Goal: Information Seeking & Learning: Learn about a topic

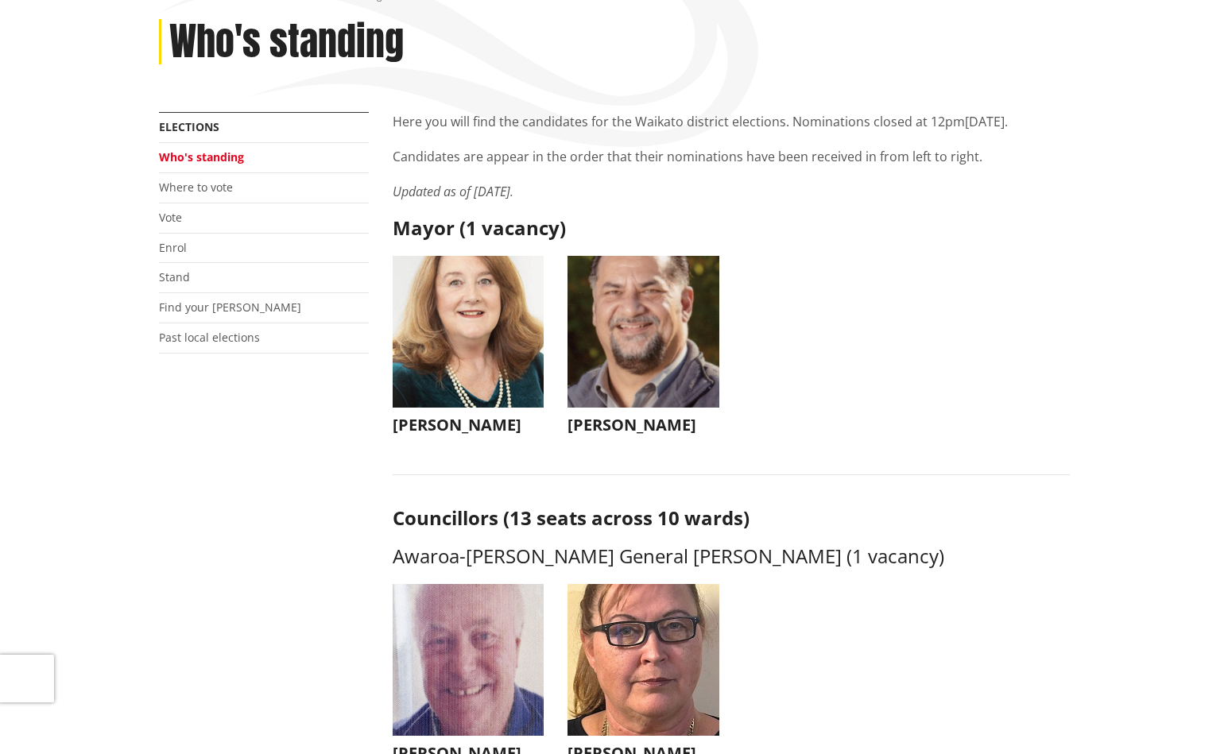
scroll to position [209, 0]
click at [629, 357] on img "button" at bounding box center [643, 332] width 152 height 152
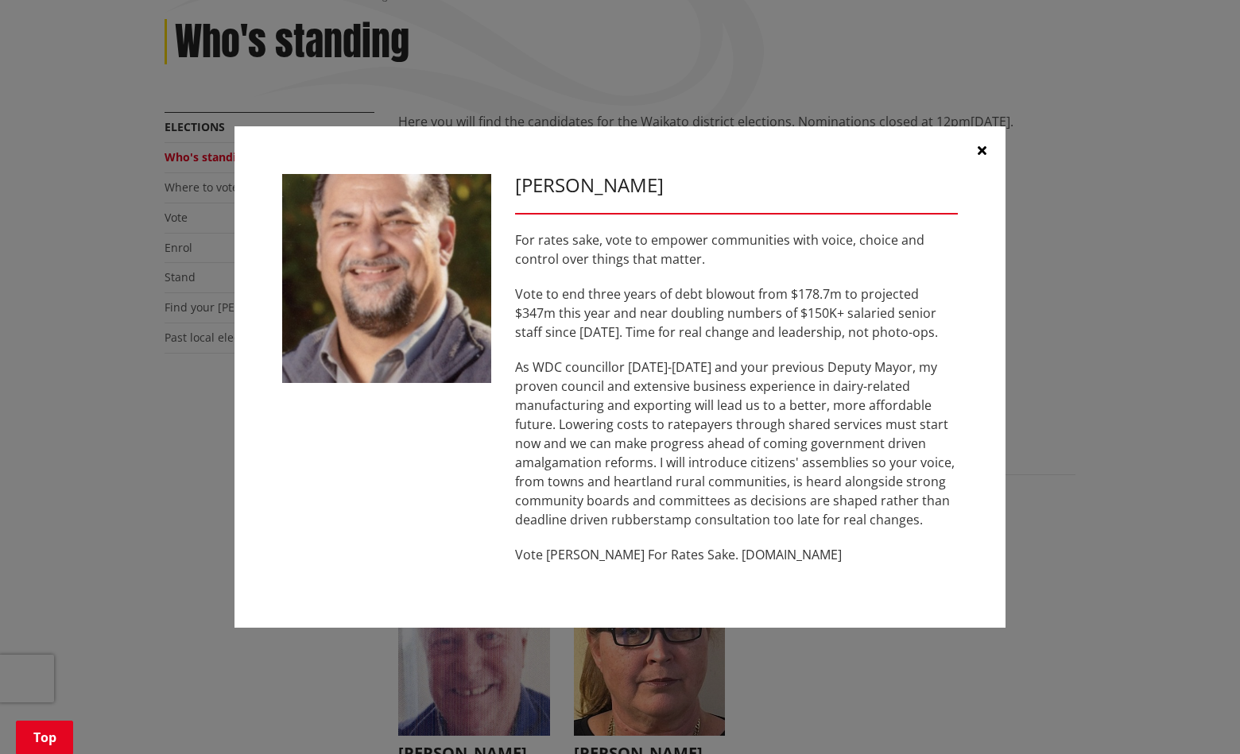
click at [981, 152] on icon "button" at bounding box center [981, 150] width 9 height 13
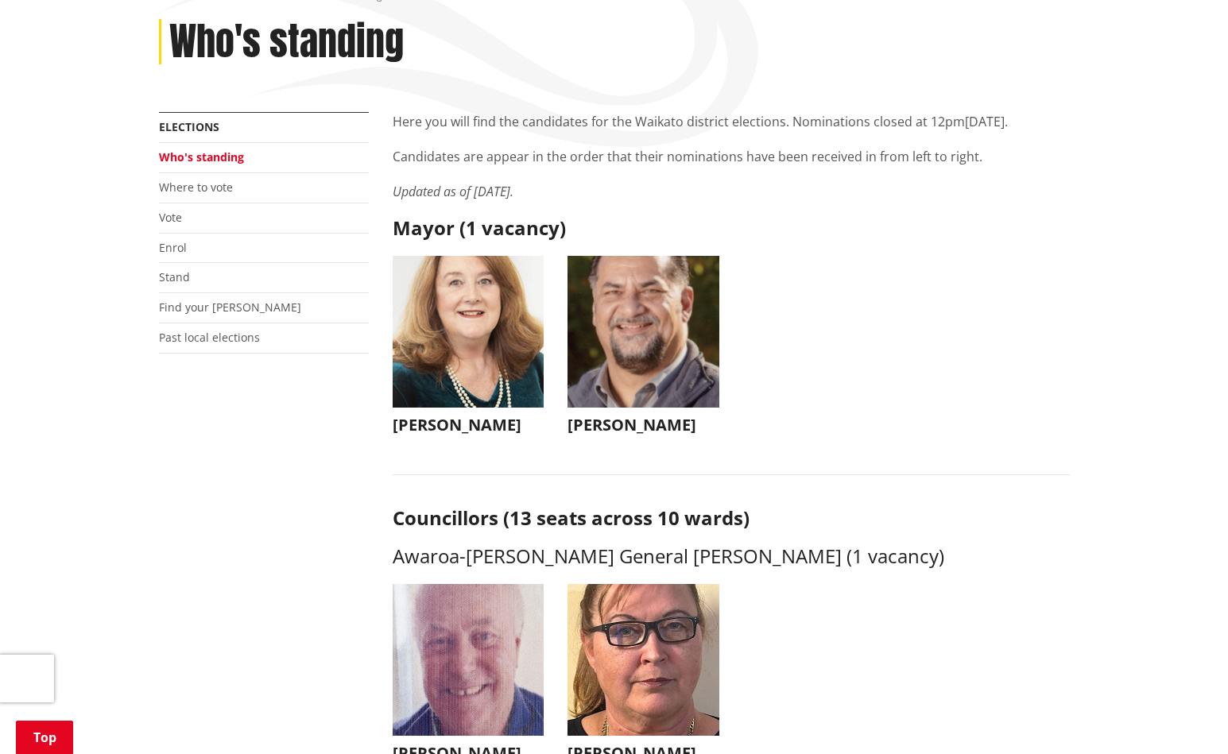
click at [481, 320] on img "button" at bounding box center [469, 332] width 152 height 152
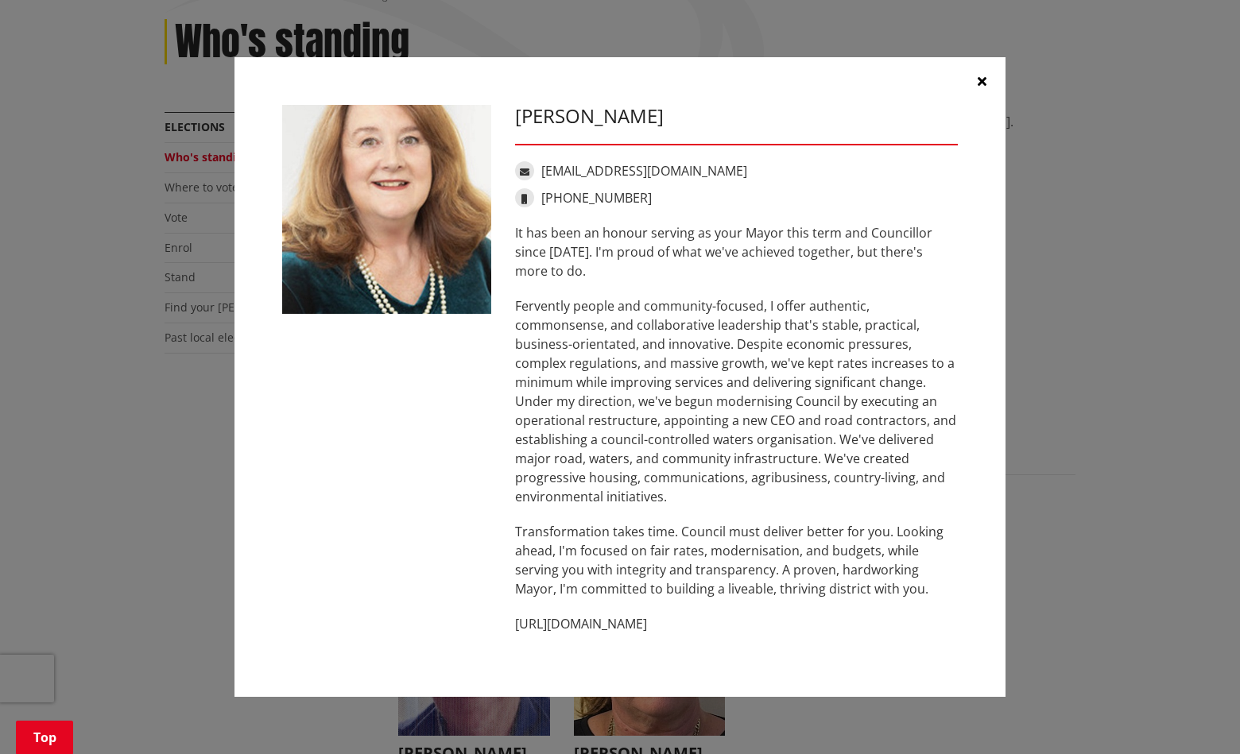
click at [978, 80] on icon "button" at bounding box center [981, 81] width 9 height 13
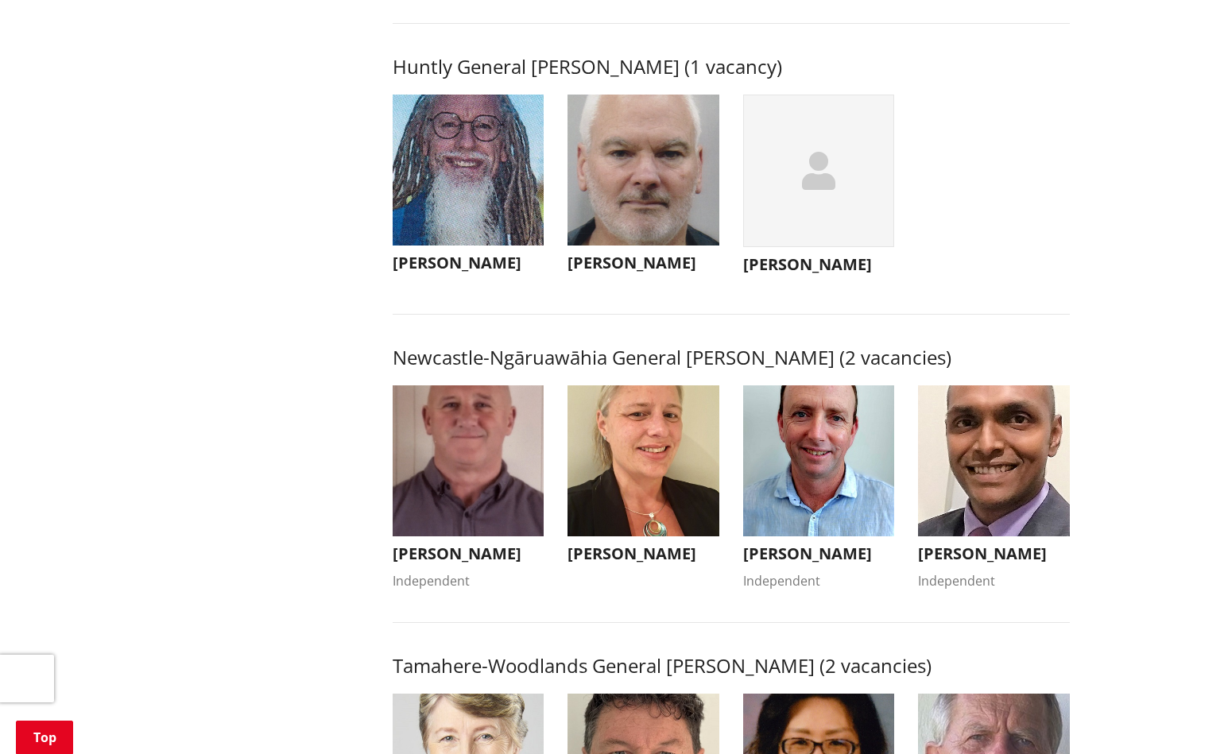
scroll to position [1008, 0]
click at [627, 459] on img "button" at bounding box center [643, 461] width 152 height 152
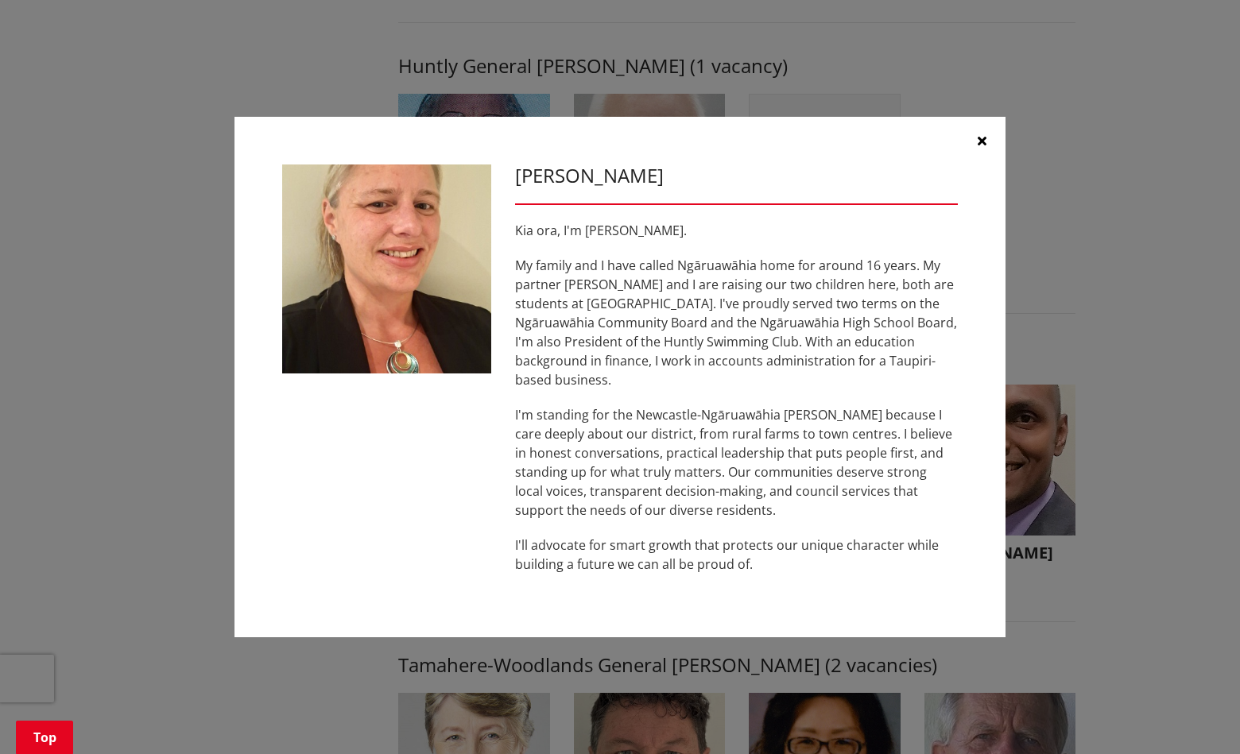
click at [984, 147] on icon "button" at bounding box center [981, 140] width 9 height 13
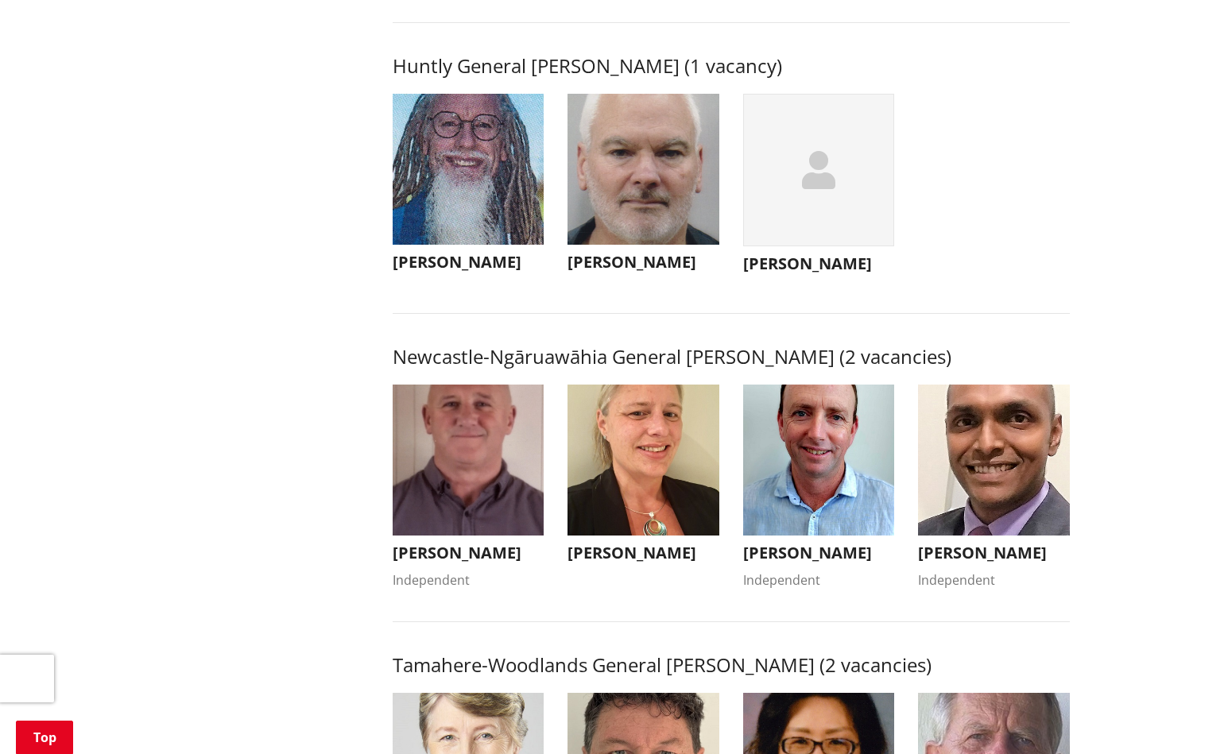
click at [481, 479] on img "button" at bounding box center [469, 461] width 152 height 152
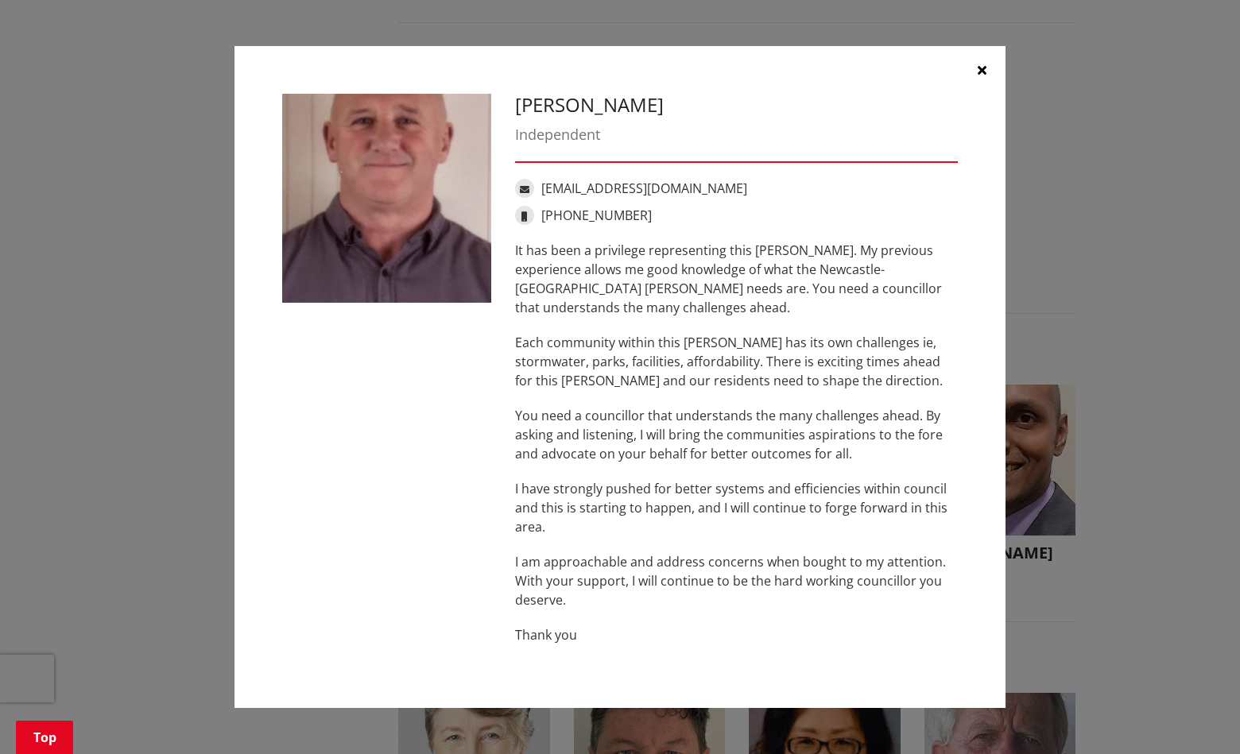
click at [979, 65] on icon "button" at bounding box center [981, 70] width 9 height 13
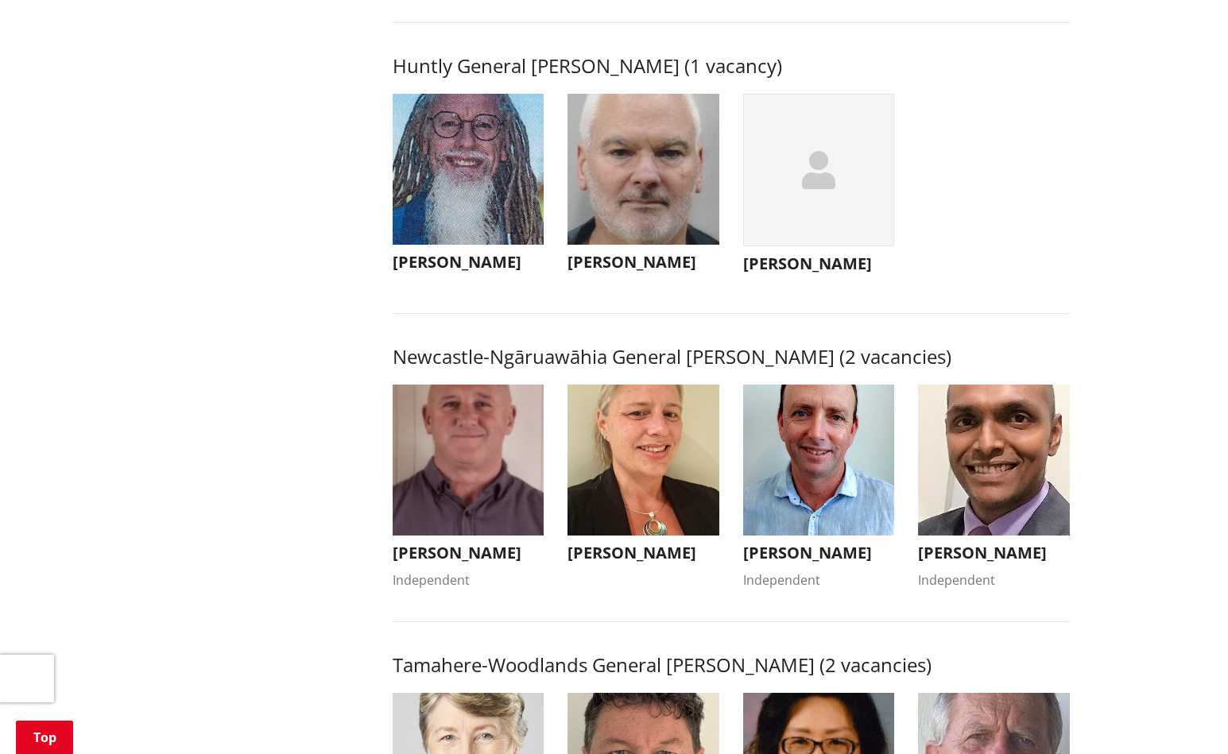
click at [820, 463] on img "button" at bounding box center [819, 461] width 152 height 152
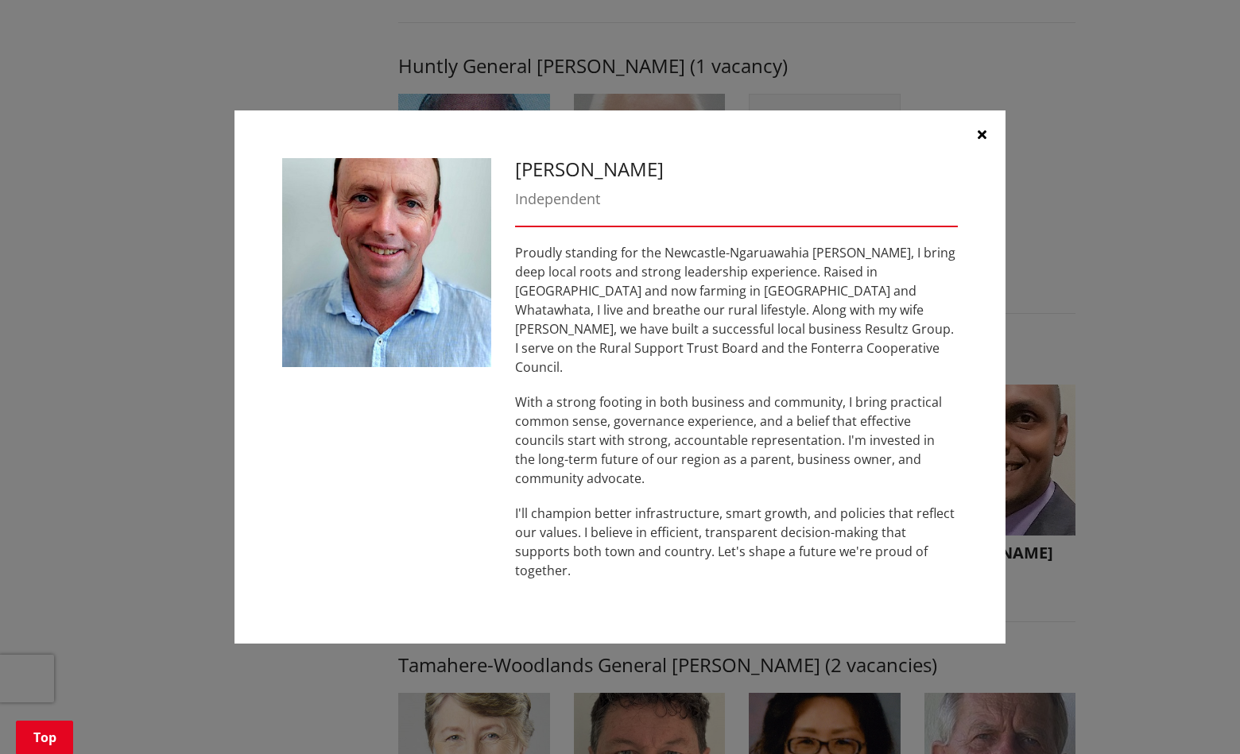
click at [985, 141] on icon "button" at bounding box center [981, 134] width 9 height 13
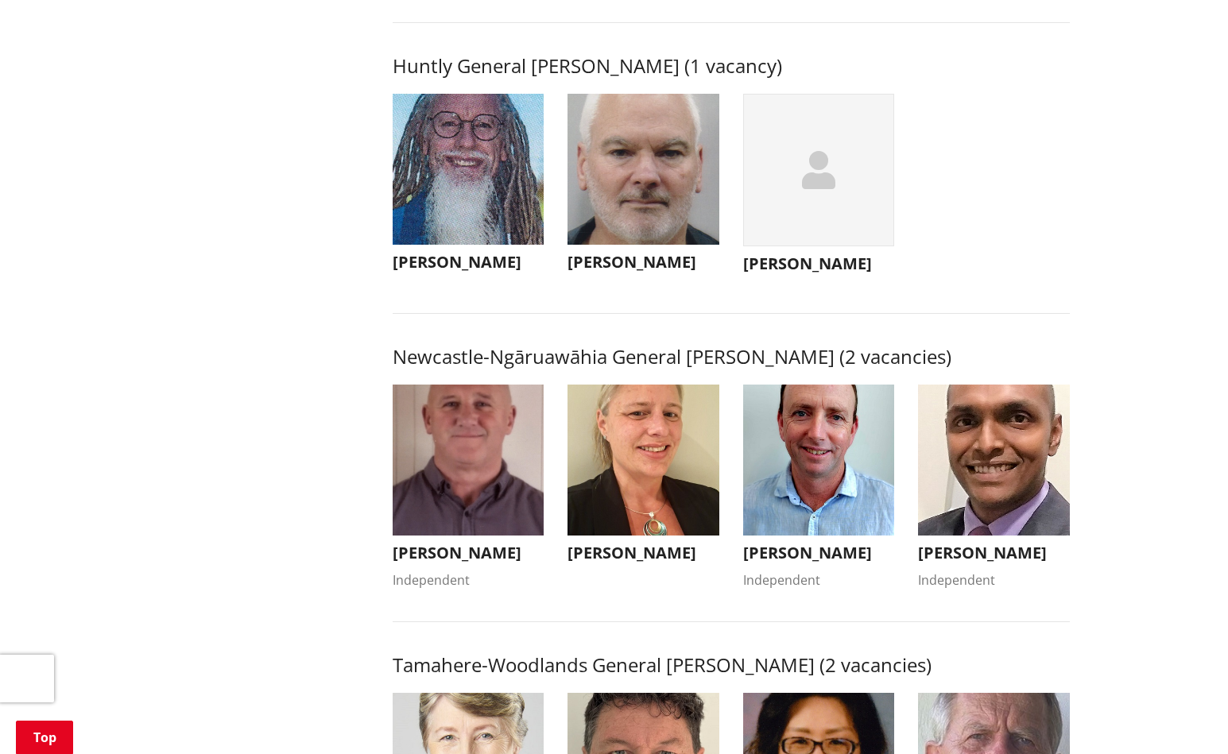
click at [1014, 493] on img "button" at bounding box center [994, 461] width 152 height 152
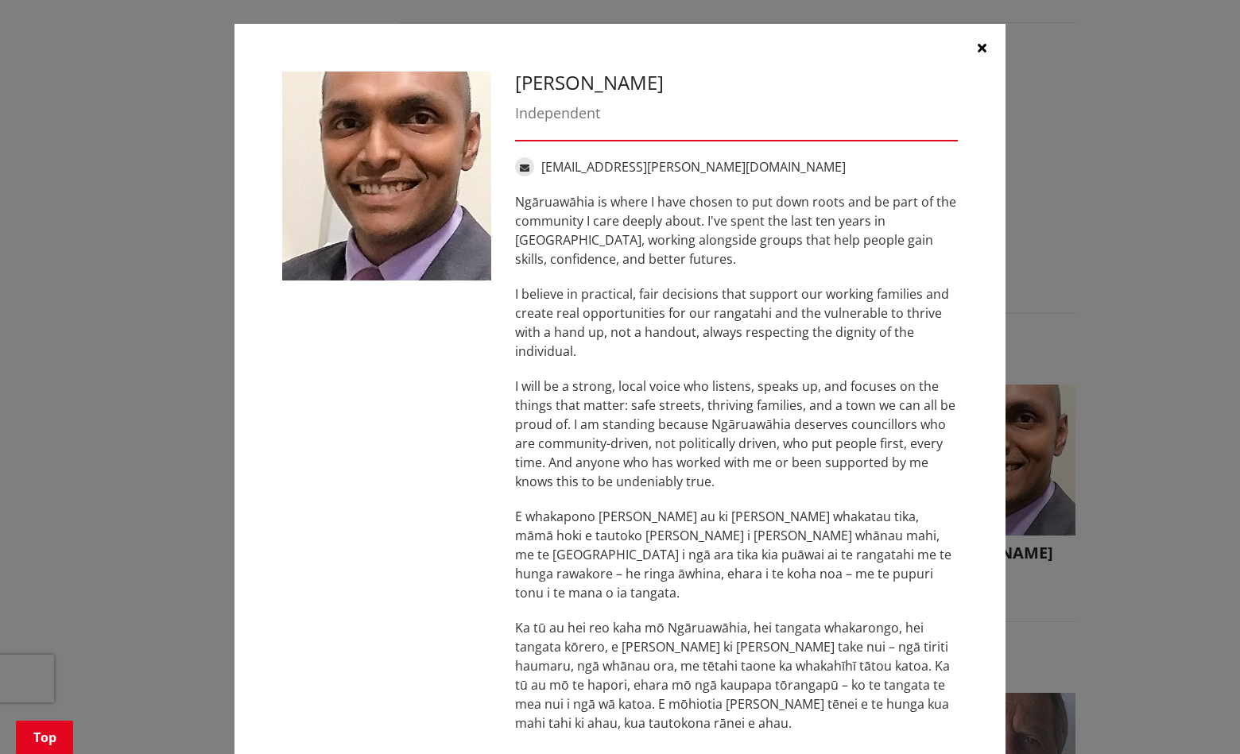
click at [970, 47] on button "button" at bounding box center [982, 48] width 48 height 48
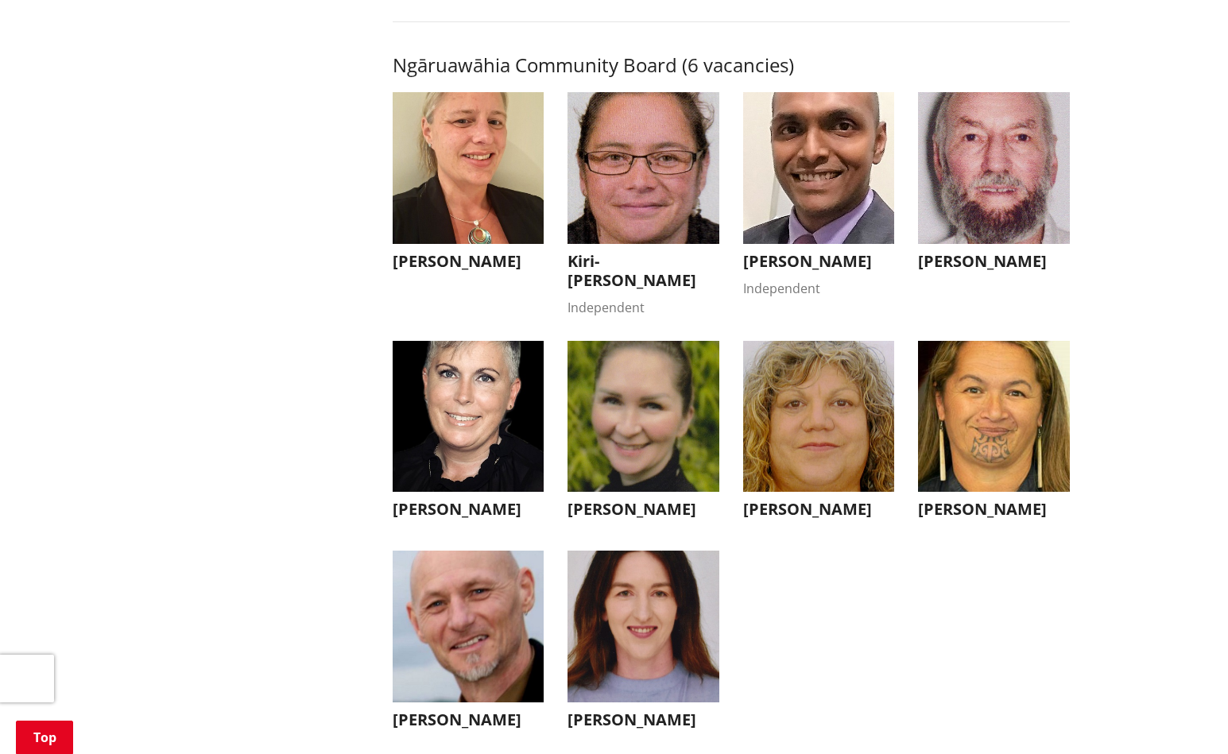
scroll to position [4894, 0]
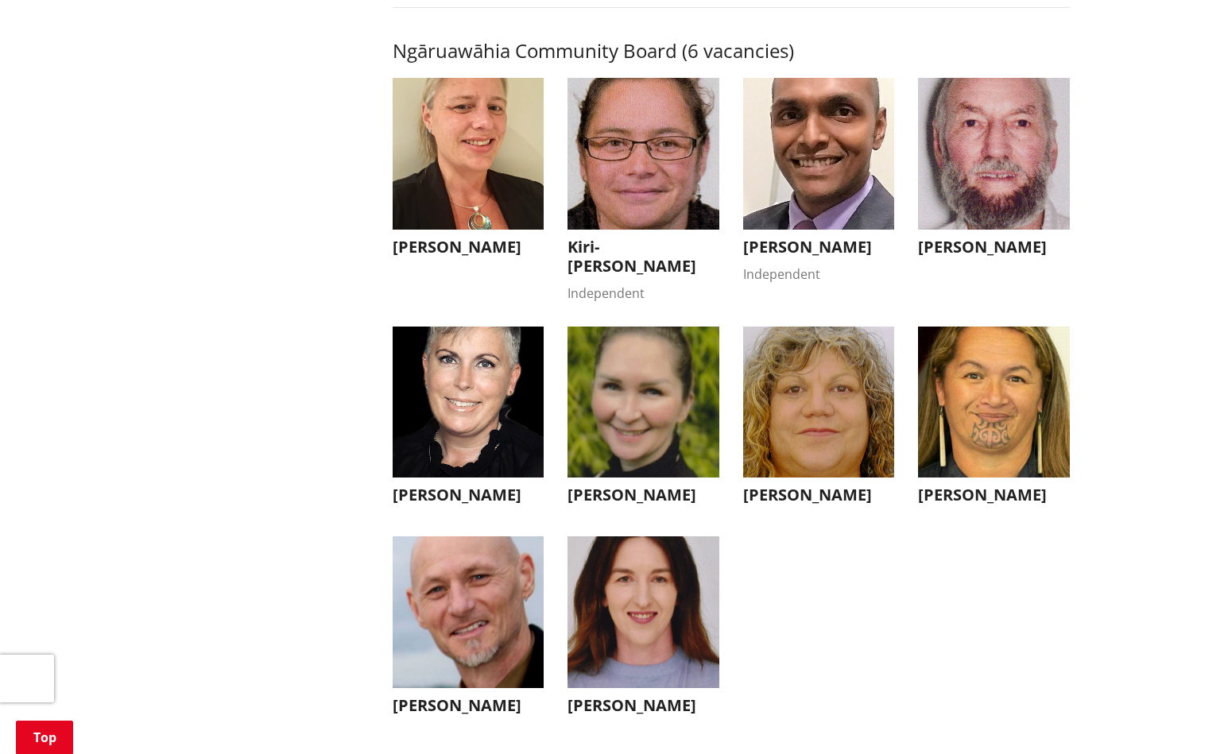
click at [974, 180] on img "button" at bounding box center [994, 154] width 152 height 152
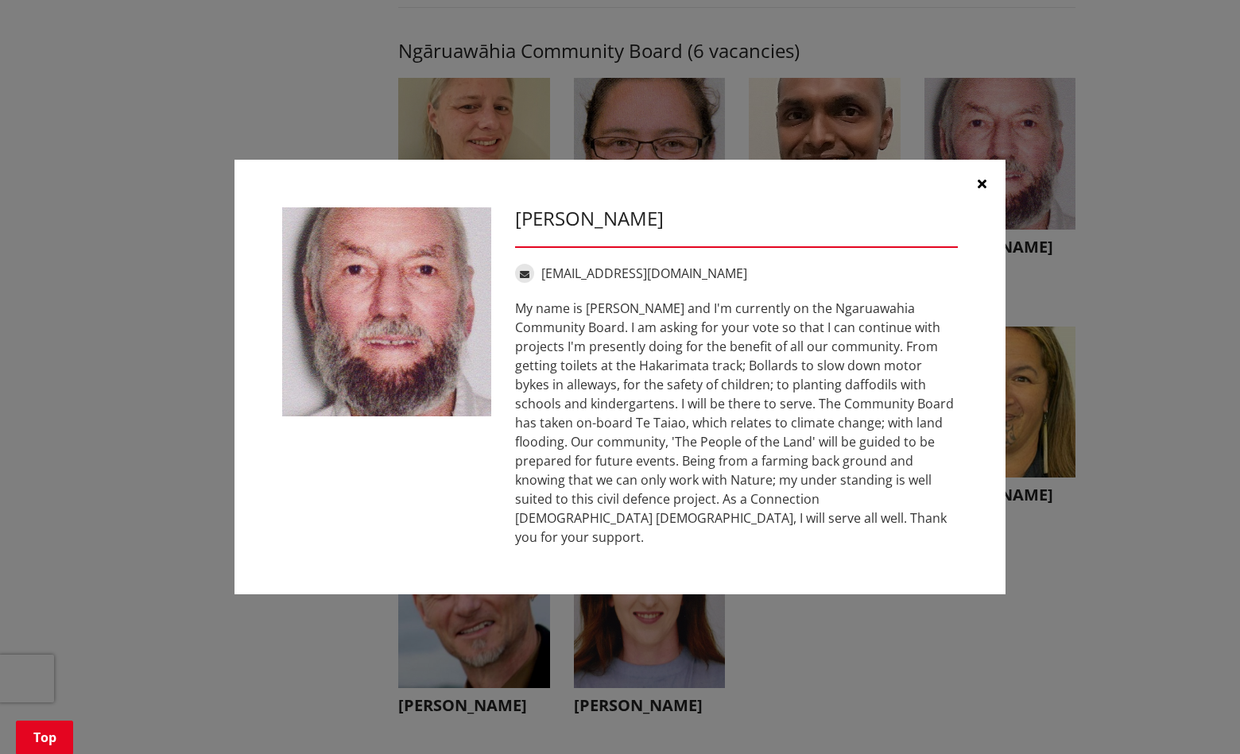
click at [975, 190] on button "button" at bounding box center [982, 184] width 48 height 48
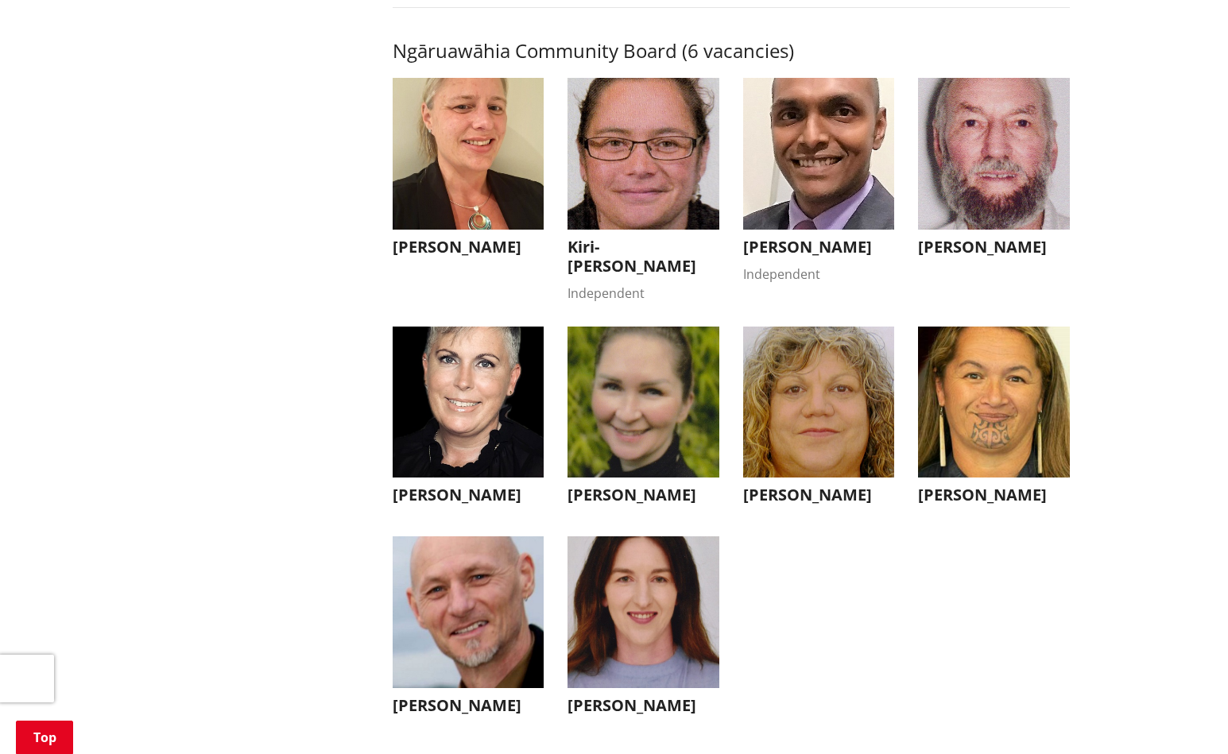
click at [481, 626] on img "button" at bounding box center [469, 612] width 152 height 152
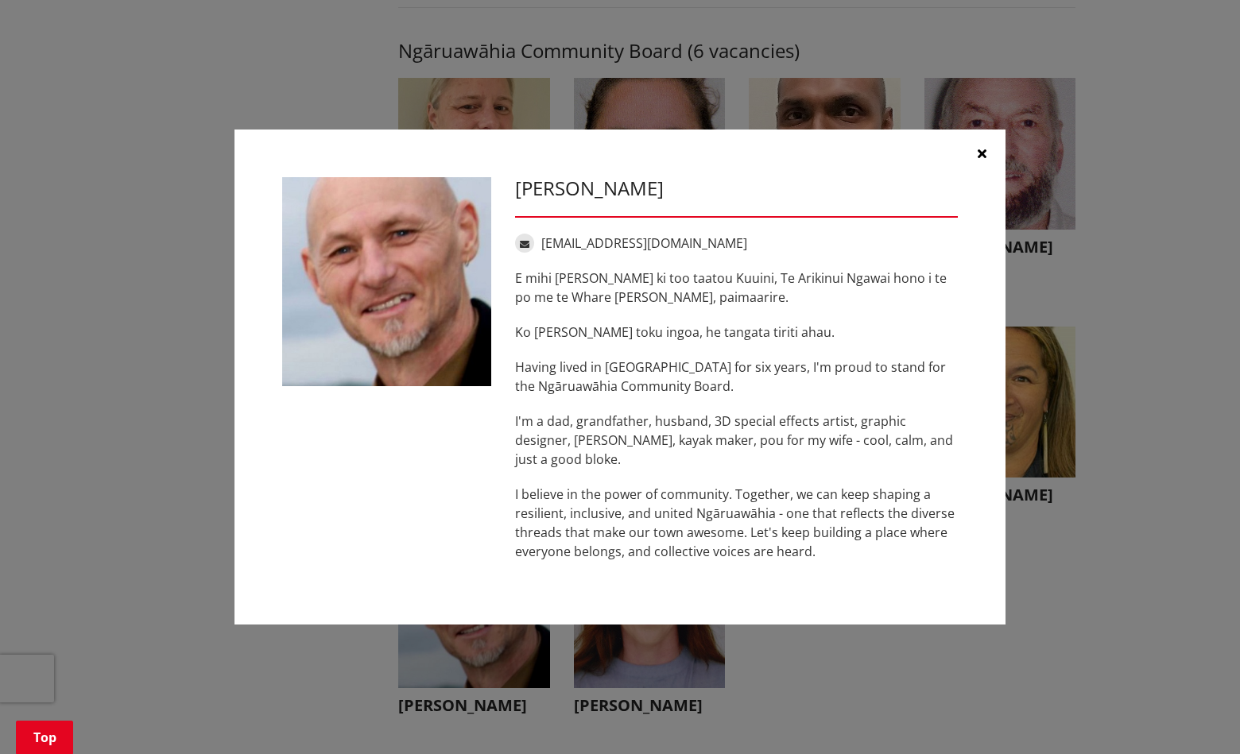
click at [979, 155] on icon "button" at bounding box center [981, 153] width 9 height 13
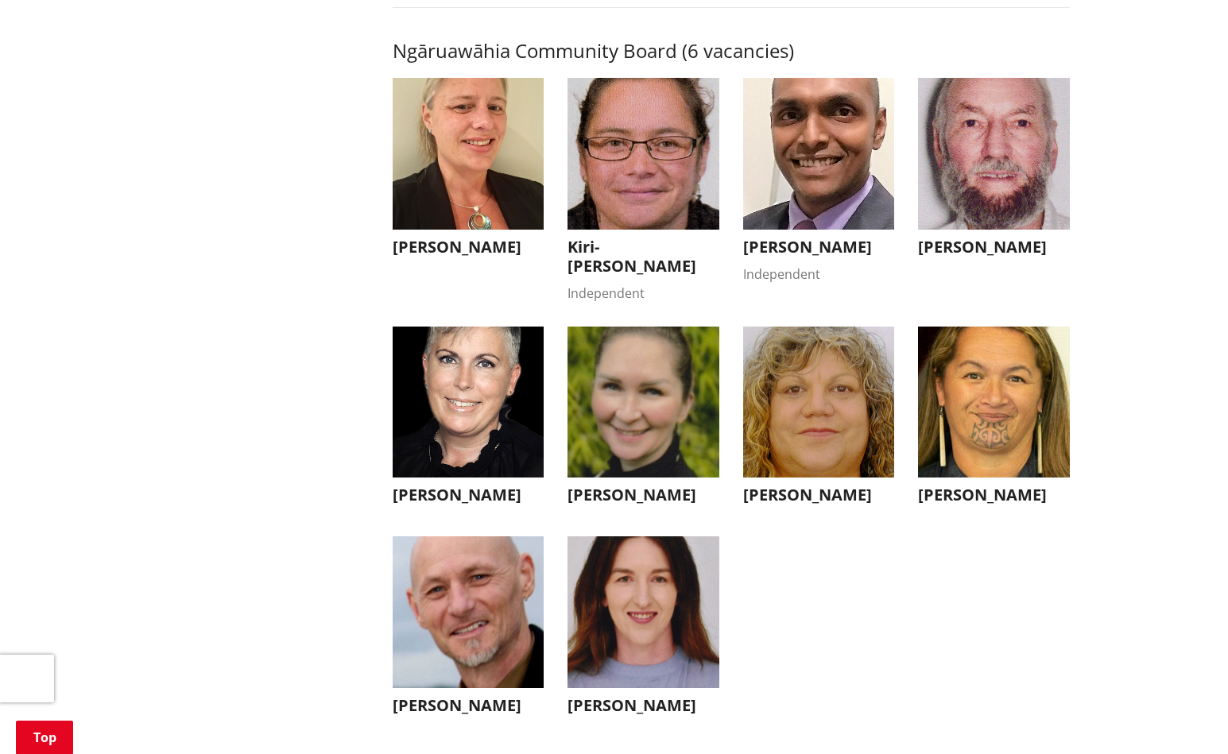
click at [1005, 408] on img "button" at bounding box center [994, 403] width 152 height 152
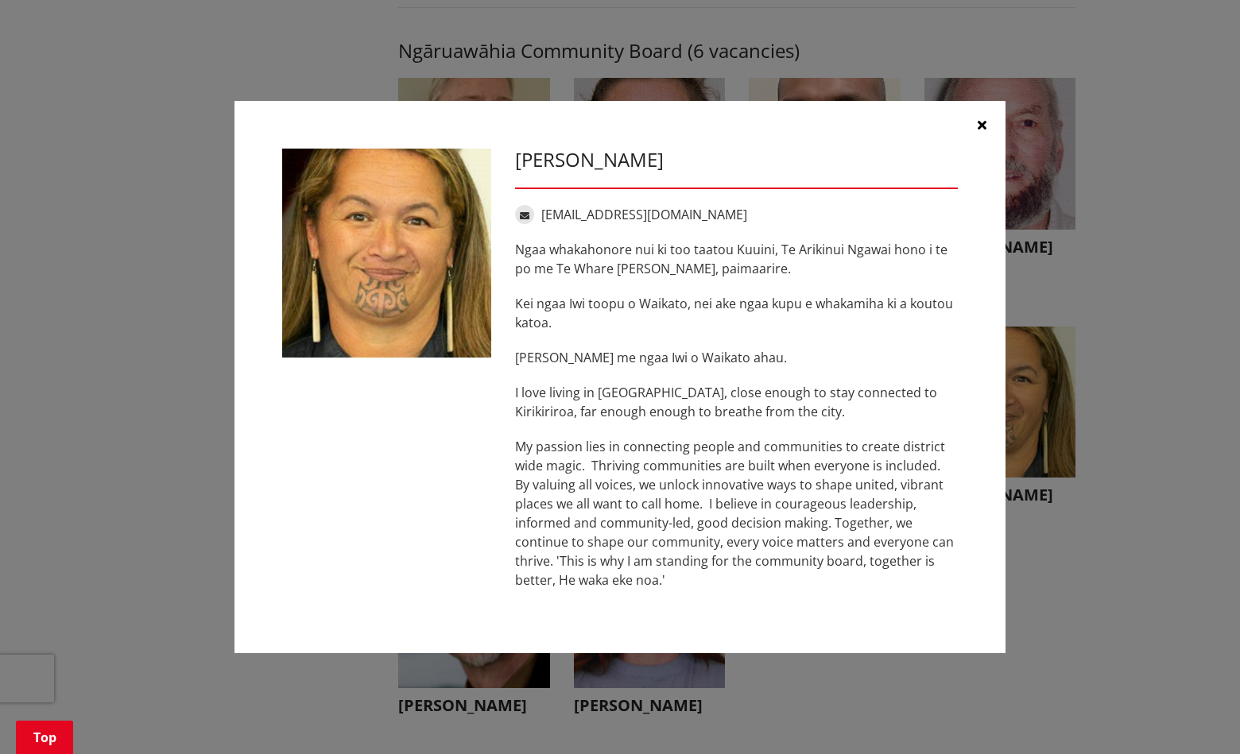
click at [981, 122] on icon "button" at bounding box center [981, 124] width 9 height 13
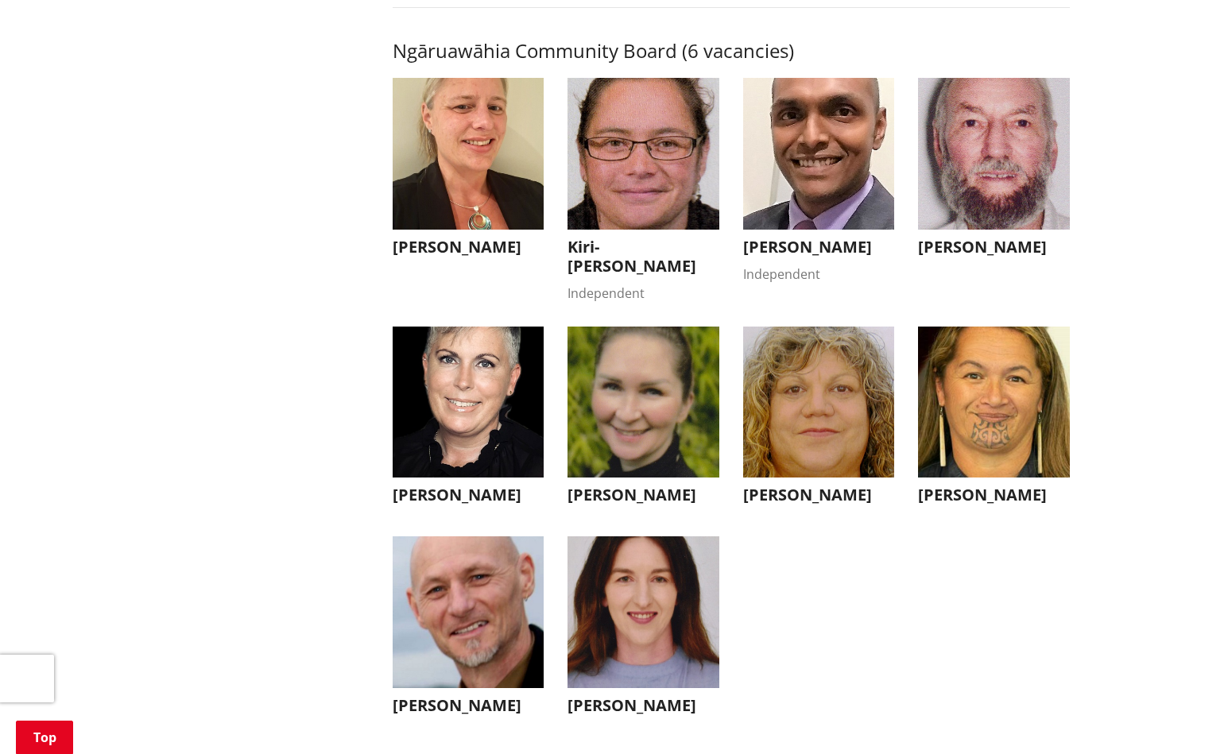
click at [485, 389] on img "button" at bounding box center [469, 403] width 152 height 152
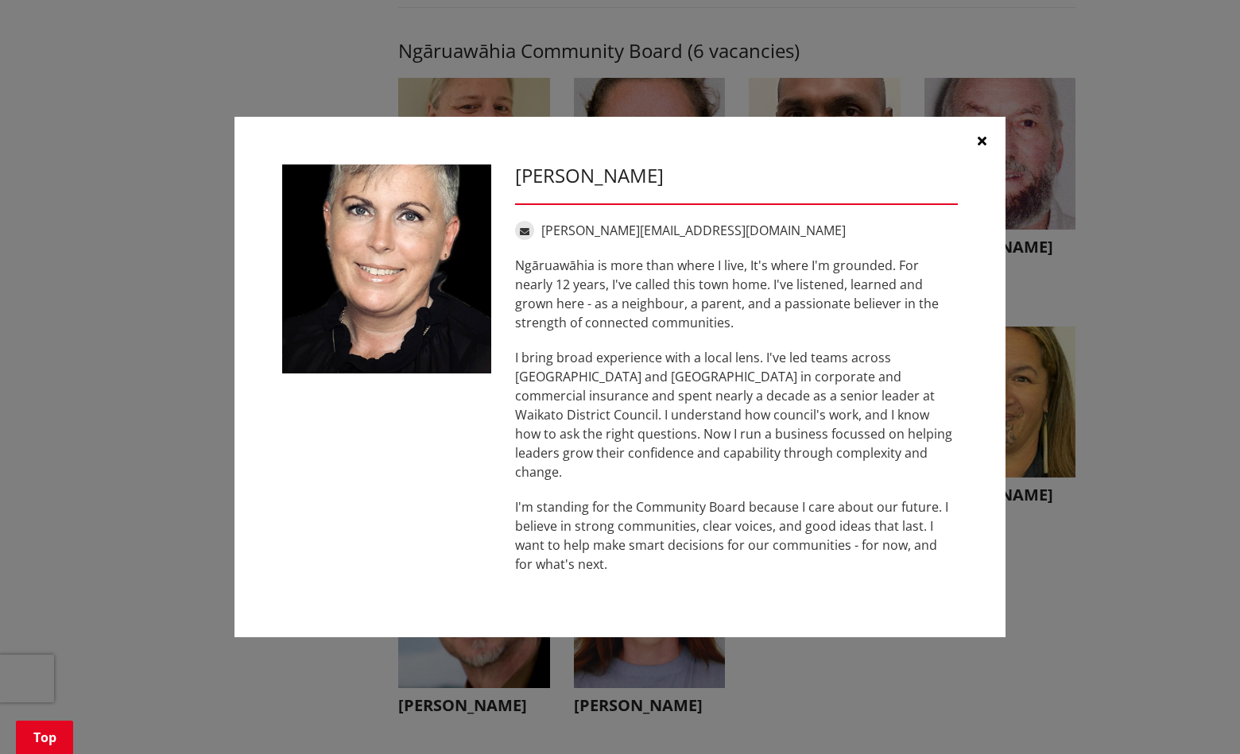
click at [985, 147] on icon "button" at bounding box center [981, 140] width 9 height 13
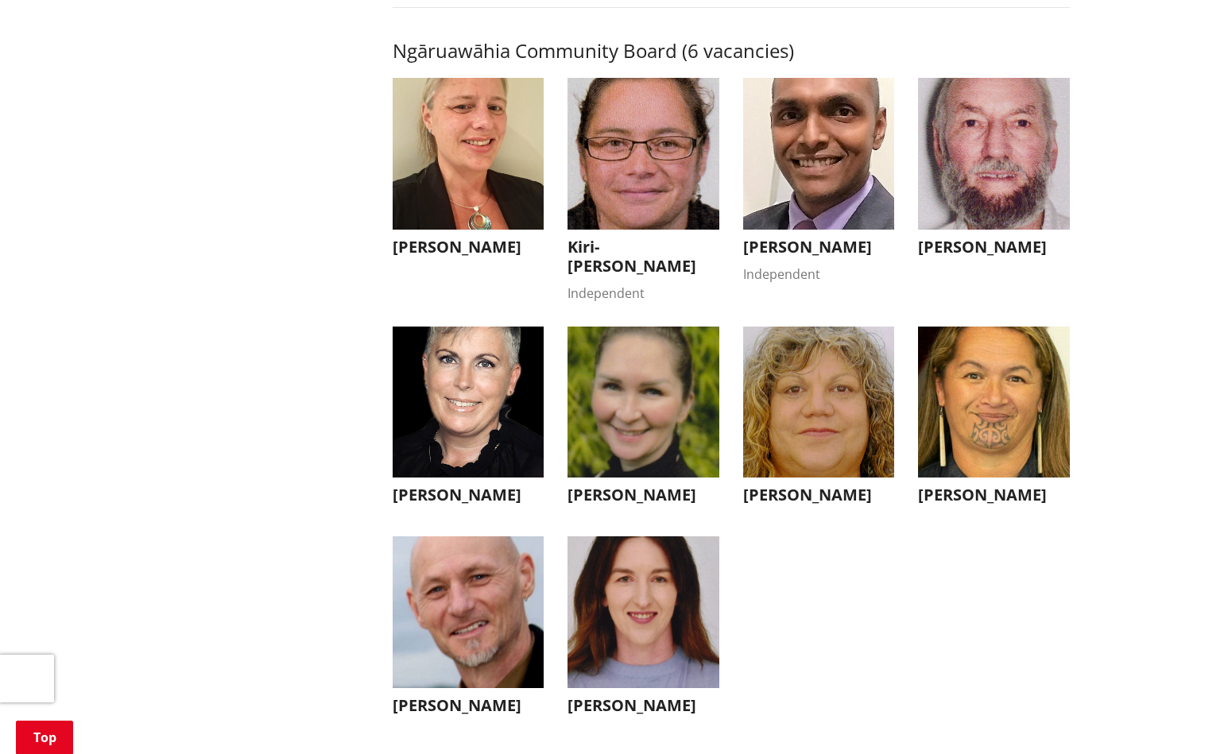
click at [819, 416] on img "button" at bounding box center [819, 403] width 152 height 152
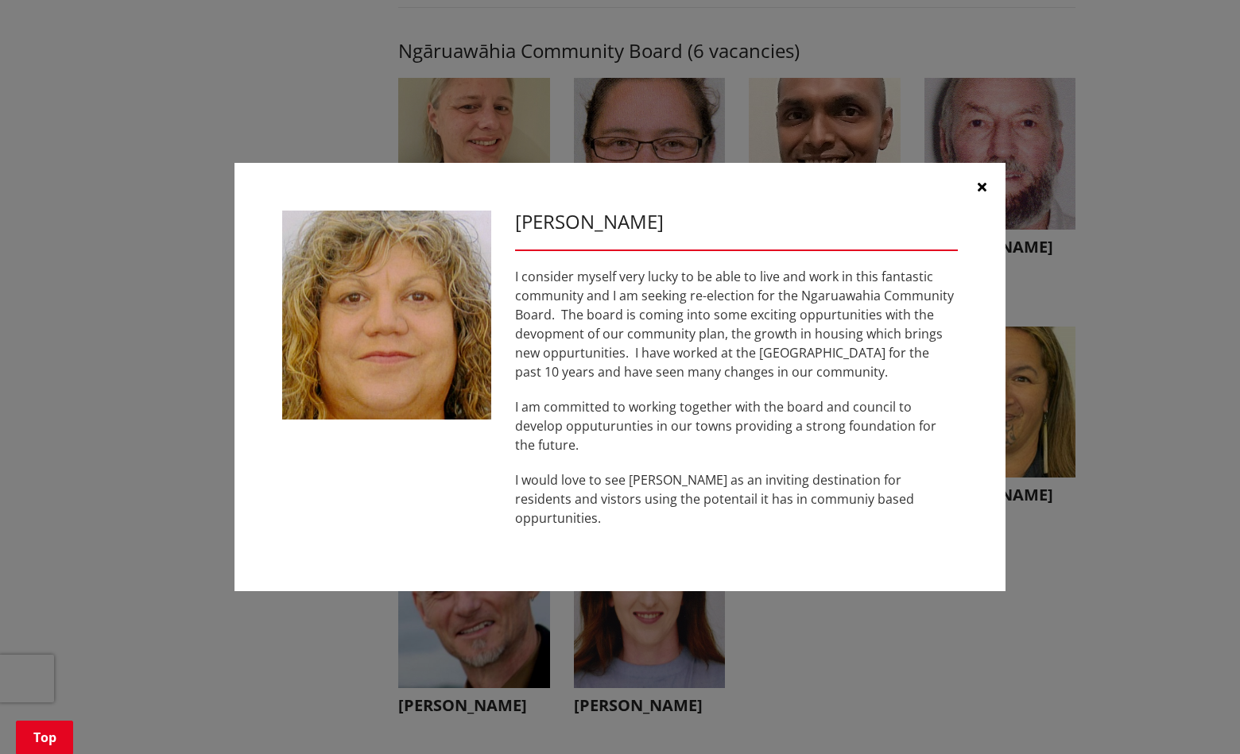
click at [977, 193] on icon "button" at bounding box center [981, 186] width 9 height 13
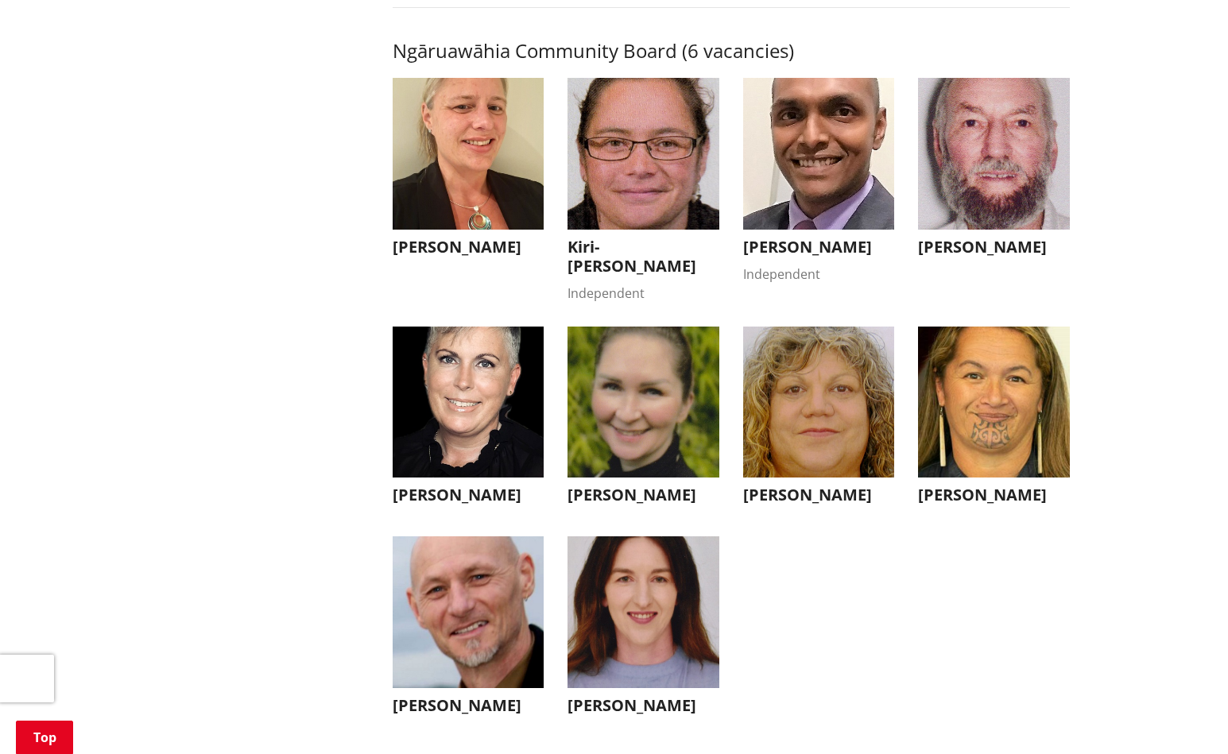
click at [656, 192] on img "button" at bounding box center [643, 154] width 152 height 152
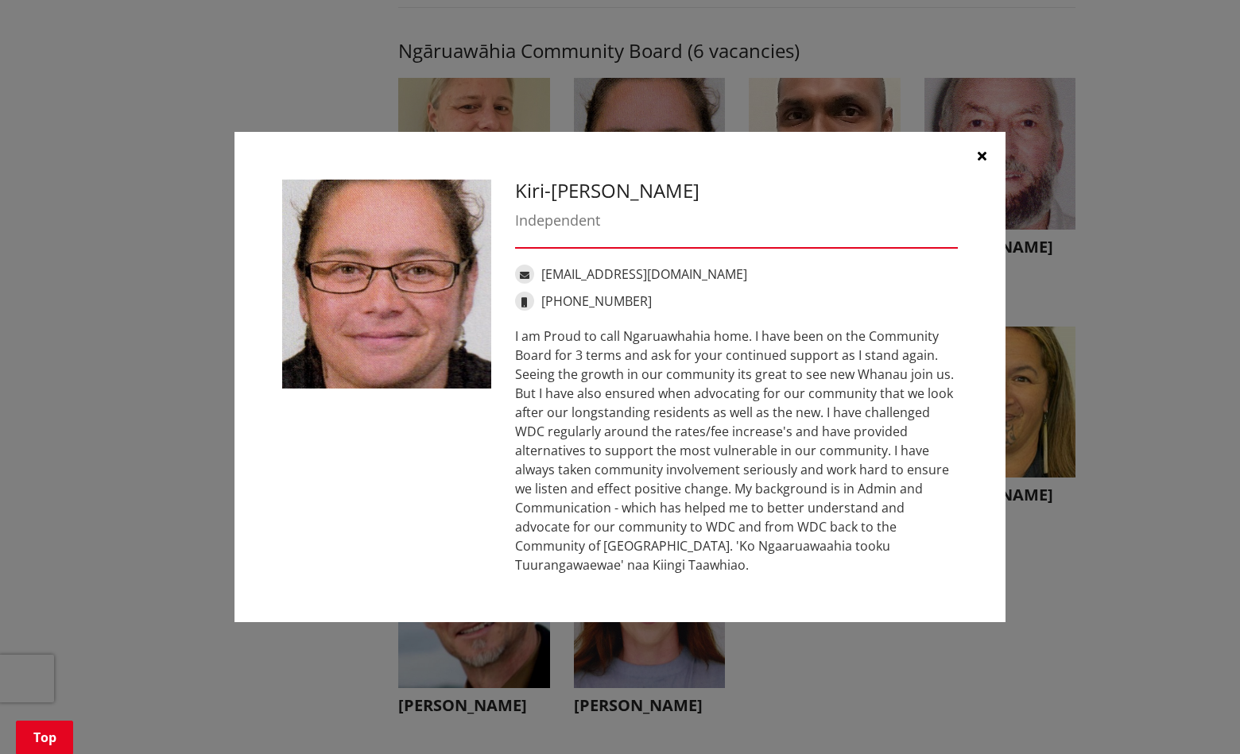
click at [981, 153] on icon "button" at bounding box center [981, 155] width 9 height 13
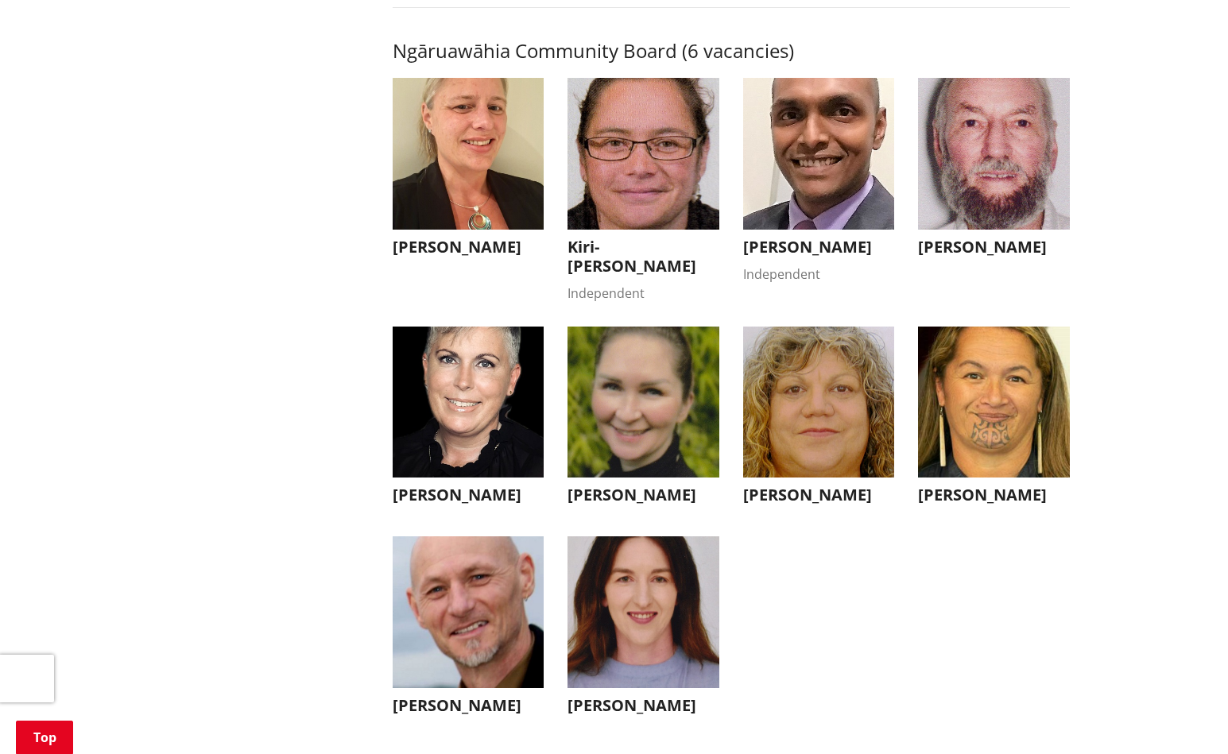
click at [642, 632] on img "button" at bounding box center [643, 612] width 152 height 152
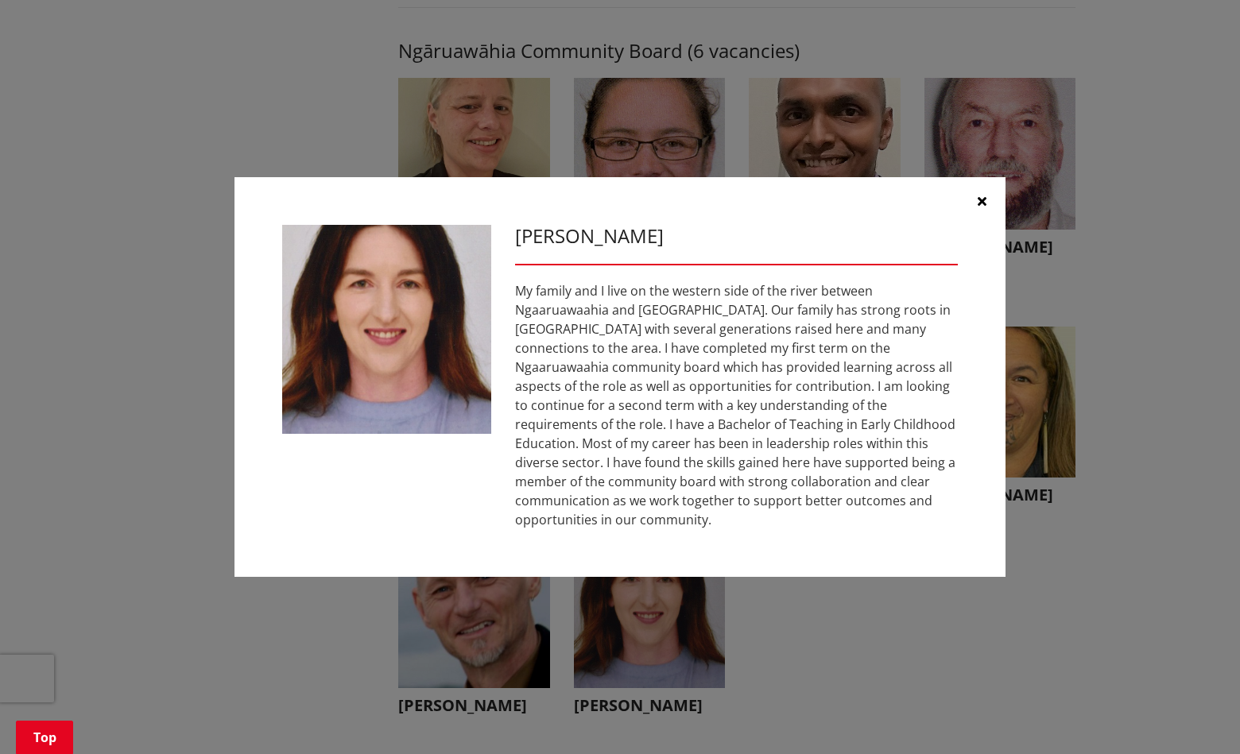
click at [975, 208] on button "button" at bounding box center [982, 201] width 48 height 48
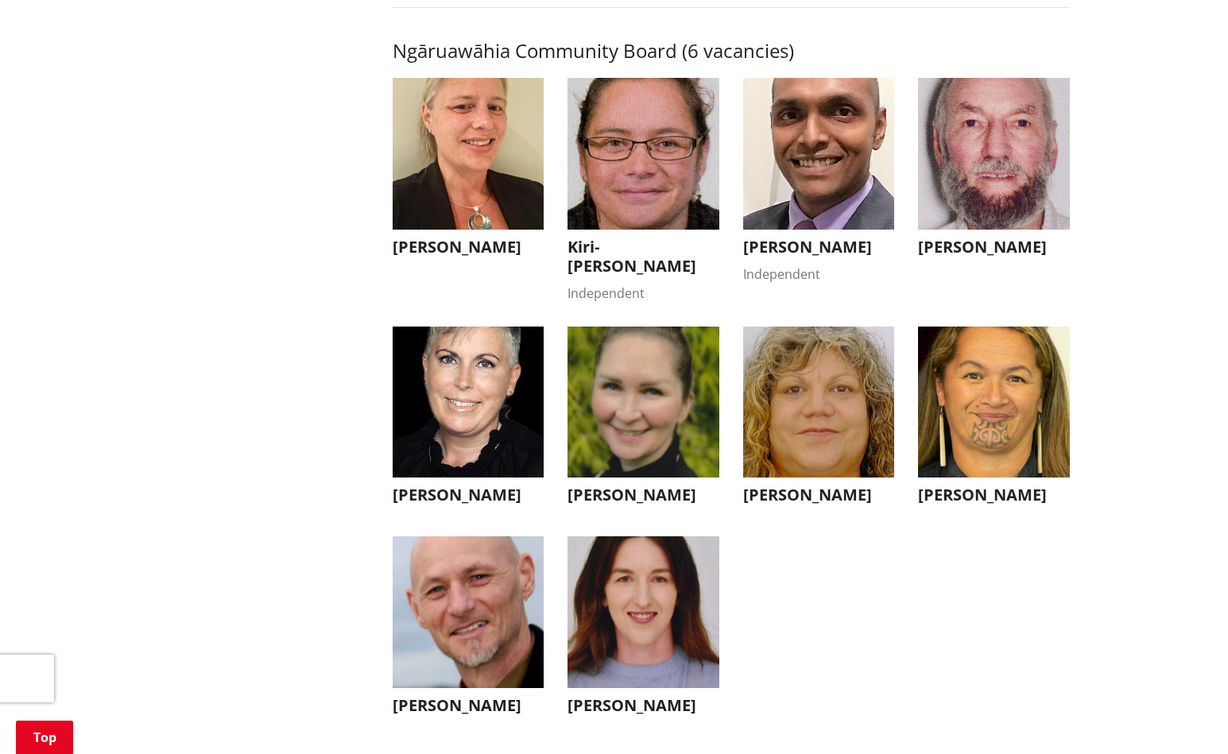
click at [620, 402] on img "button" at bounding box center [643, 403] width 152 height 152
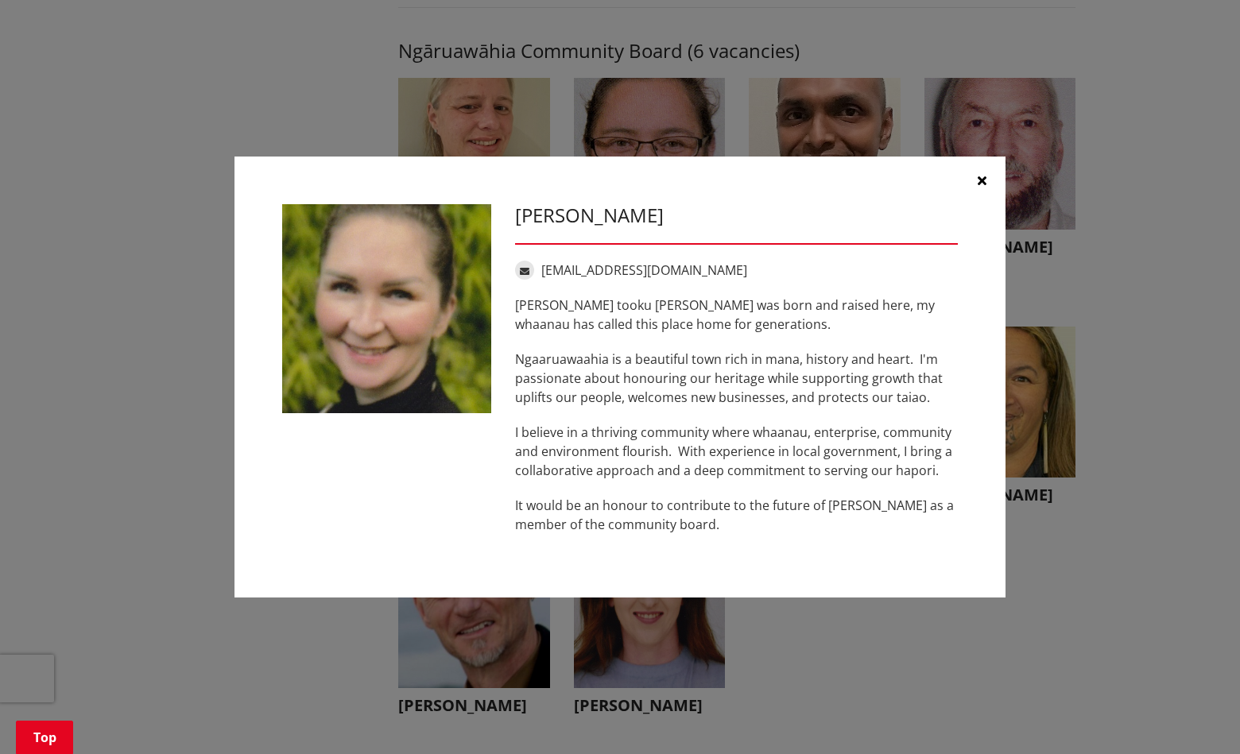
click at [979, 180] on icon "button" at bounding box center [981, 180] width 9 height 13
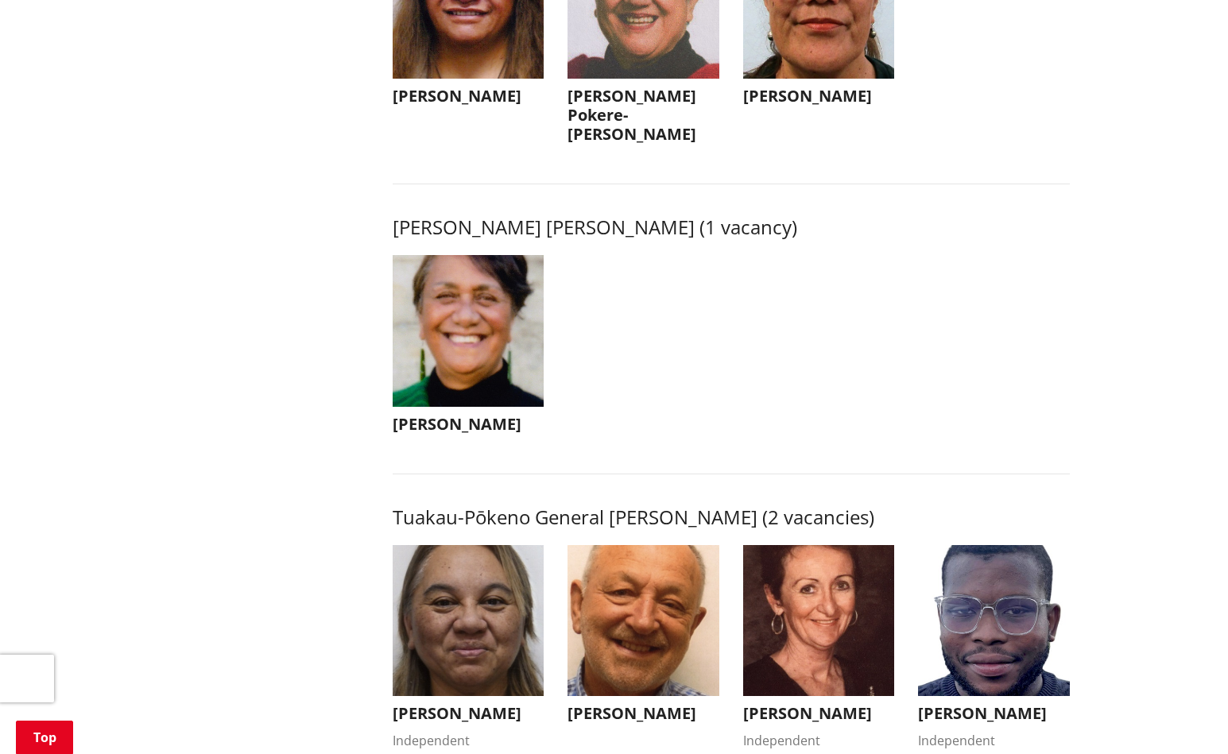
scroll to position [1821, 0]
